Goal: Information Seeking & Learning: Find contact information

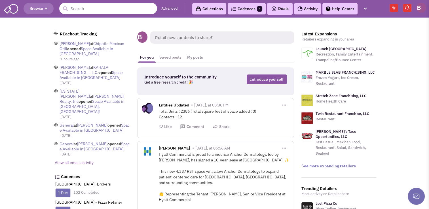
click at [94, 10] on input "text" at bounding box center [108, 8] width 98 height 11
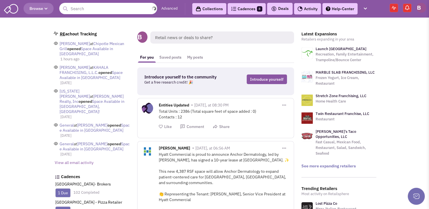
click at [97, 12] on input "text" at bounding box center [108, 8] width 98 height 11
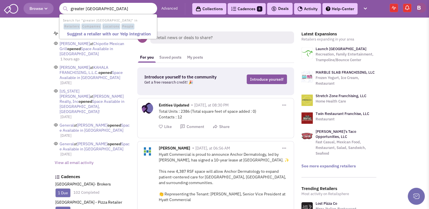
type input "greater lewistown plaza"
click at [61, 5] on button "submit" at bounding box center [65, 9] width 9 height 9
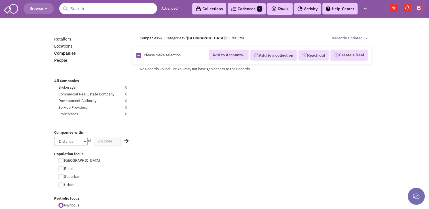
click at [80, 142] on select "Distance 1 Mile 5 Miles 10 Miles 20 Miles 50 Miles" at bounding box center [70, 141] width 33 height 9
select select "50"
click at [54, 137] on select "Distance 1 Mile 5 Miles 10 Miles 20 Miles 50 Miles" at bounding box center [70, 141] width 33 height 9
click at [116, 9] on input "text" at bounding box center [108, 8] width 98 height 11
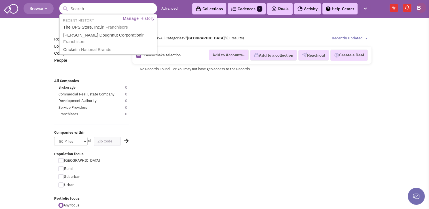
click at [162, 116] on div "Retailers Locations Companies People All Companies Brokerage 0 Commercial Real …" at bounding box center [215, 172] width 336 height 272
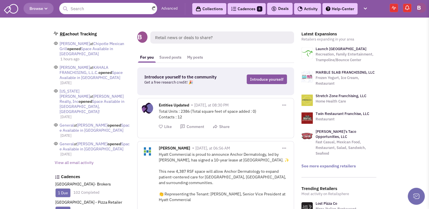
click at [118, 9] on input "text" at bounding box center [108, 8] width 98 height 11
click at [41, 4] on button "Browse" at bounding box center [39, 8] width 30 height 11
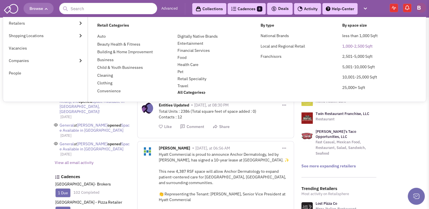
click at [356, 45] on link "1,000-2,500 Sqft" at bounding box center [357, 46] width 30 height 5
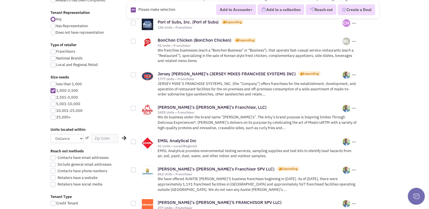
scroll to position [246, 0]
click at [106, 138] on input "text" at bounding box center [105, 138] width 28 height 9
type input "17009"
click at [75, 138] on select "Distance 1 Mile 5 Miles 10 Miles 20 Miles 50 Miles" at bounding box center [67, 138] width 33 height 9
select select "50"
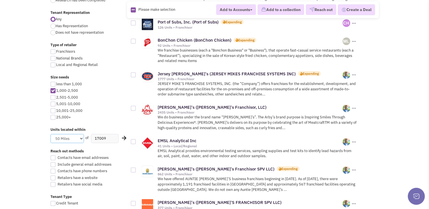
click at [51, 134] on select "Distance 1 Mile 5 Miles 10 Miles 20 Miles 50 Miles" at bounding box center [67, 138] width 33 height 9
click at [94, 121] on div "Locally Famous Awarded Candidates Number of Units to Unit Type Inline Pad Ancho…" at bounding box center [89, 63] width 77 height 400
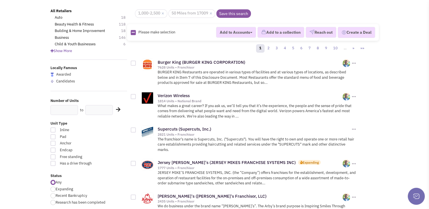
scroll to position [85, 0]
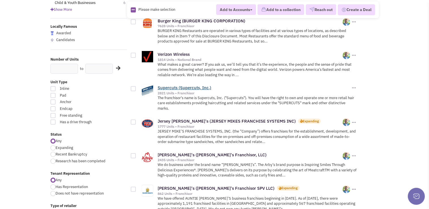
click at [182, 85] on link "Supercuts (Supercuts, Inc.)" at bounding box center [185, 87] width 54 height 5
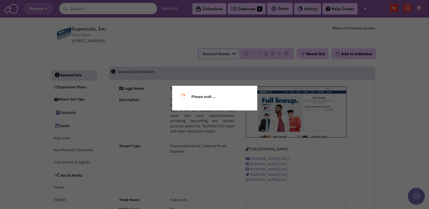
select select
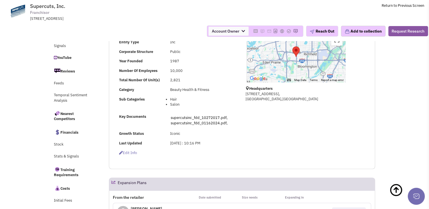
scroll to position [197, 0]
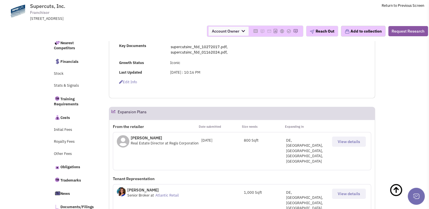
click at [341, 141] on span "View details" at bounding box center [349, 141] width 22 height 5
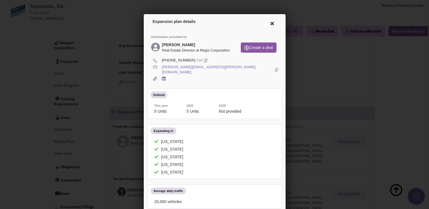
scroll to position [0, 0]
drag, startPoint x: 213, startPoint y: 72, endPoint x: 161, endPoint y: 73, distance: 51.7
click at [161, 73] on div "allison.charney@regiscorp.com" at bounding box center [219, 69] width 116 height 10
drag, startPoint x: 161, startPoint y: 73, endPoint x: 186, endPoint y: 73, distance: 24.4
copy div "allison.charney@regiscorp.com"
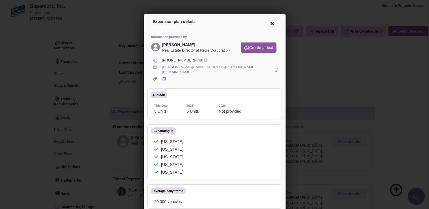
click at [266, 24] on icon at bounding box center [271, 23] width 12 height 14
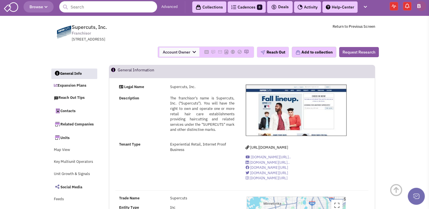
scroll to position [1, 0]
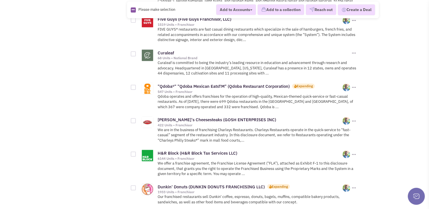
scroll to position [590, 0]
click at [183, 150] on link "H&R Block (H&R Block Tax Services LLC)" at bounding box center [198, 152] width 80 height 5
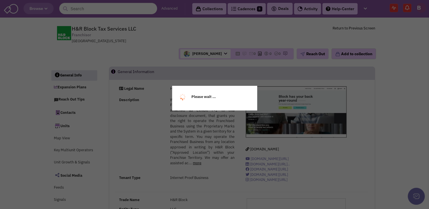
select select
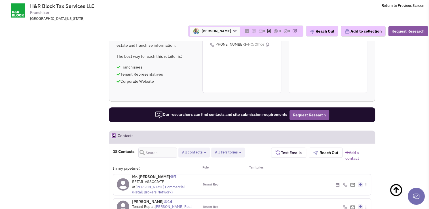
scroll to position [447, 0]
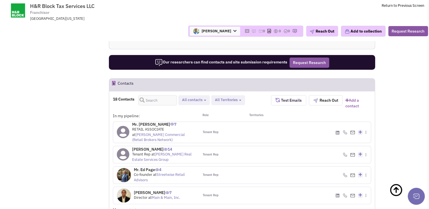
click at [180, 133] on link "Bennett Williams Commercial (Retail Brokers Network)" at bounding box center [158, 138] width 53 height 10
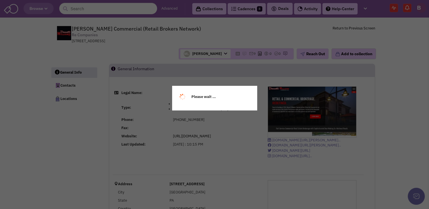
select select
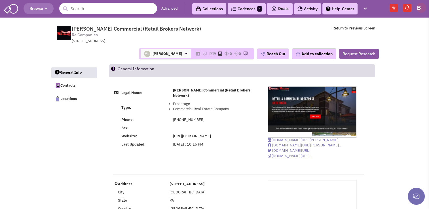
select select
